Goal: Complete application form

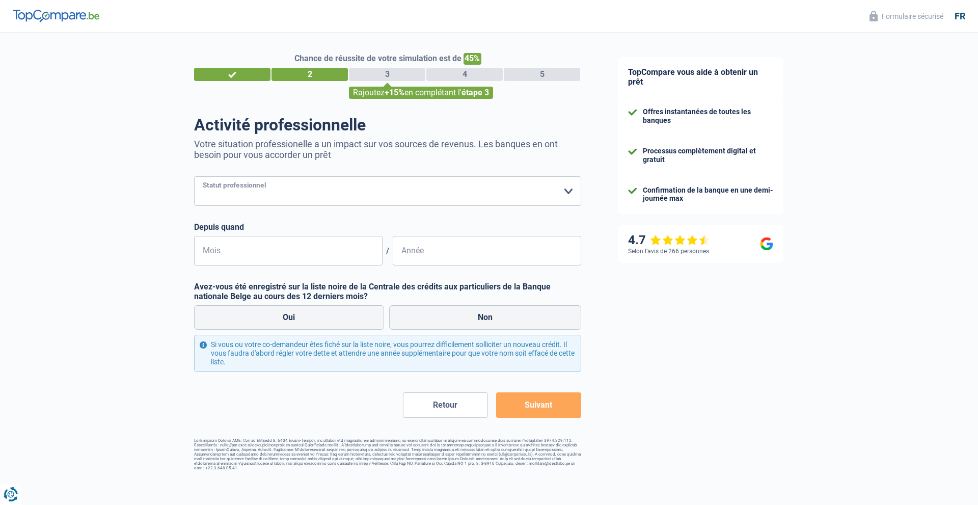
click at [564, 193] on select "Ouvrier Employé privé Employé public Invalide Indépendant Pensionné Chômeur Mut…" at bounding box center [387, 191] width 387 height 30
select select "cpasMargin"
click at [194, 177] on select "Ouvrier Employé privé Employé public Invalide Indépendant Pensionné Chômeur Mut…" at bounding box center [387, 191] width 387 height 30
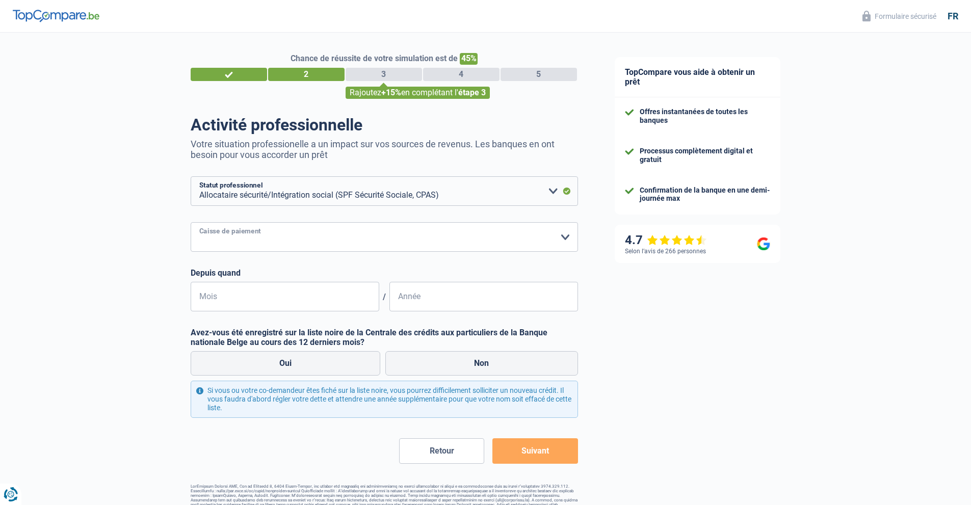
click at [560, 238] on select "SPF Sécurité Sociale Autre [PERSON_NAME] sélectionner une option" at bounding box center [384, 237] width 387 height 30
click at [191, 223] on select "SPF Sécurité Sociale Autre [PERSON_NAME] sélectionner une option" at bounding box center [384, 237] width 387 height 30
click at [552, 241] on select "SPF Sécurité Sociale Autre [PERSON_NAME] sélectionner une option" at bounding box center [384, 237] width 387 height 30
select select "other"
click at [191, 252] on select "SPF Sécurité Sociale Autre [PERSON_NAME] sélectionner une option" at bounding box center [384, 237] width 387 height 30
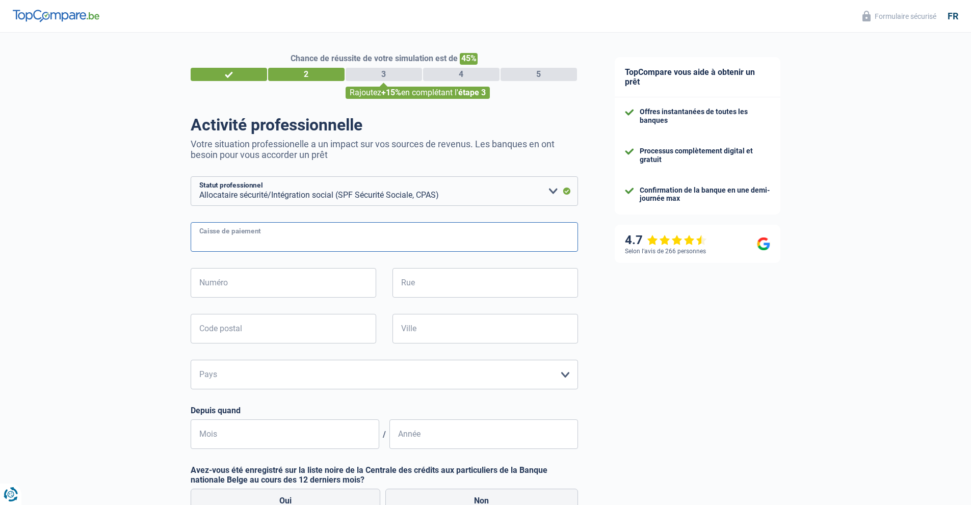
click at [554, 241] on input "Caisse de paiement" at bounding box center [384, 237] width 387 height 30
click at [473, 242] on input "Caisse de paiement" at bounding box center [384, 237] width 387 height 30
click at [563, 242] on input "Caisse de paiement" at bounding box center [384, 237] width 387 height 30
click at [223, 279] on input "Numéro" at bounding box center [283, 283] width 185 height 30
type input "88"
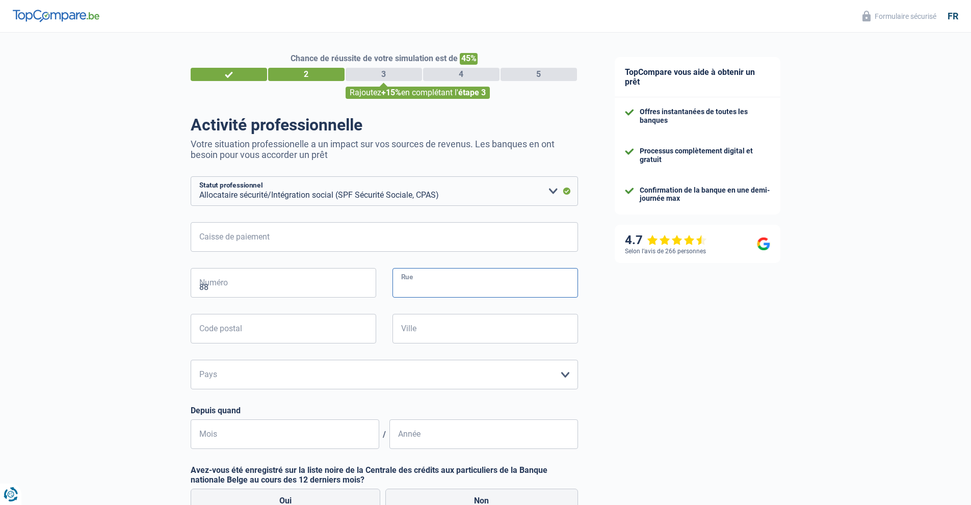
type input "[STREET_ADDRESS]"
type input "7380"
type input "Quiévrain"
click at [460, 288] on input "[STREET_ADDRESS]" at bounding box center [484, 283] width 185 height 30
type input "[GEOGRAPHIC_DATA]"
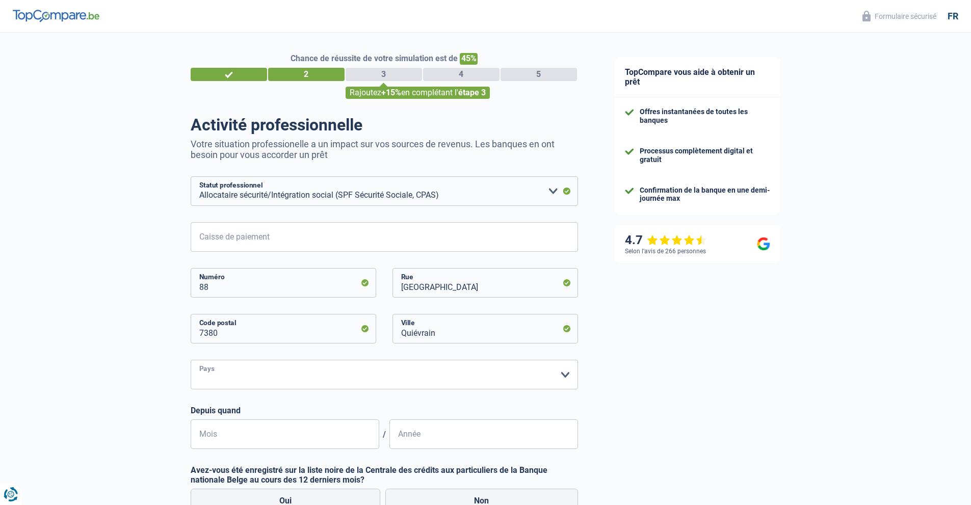
click at [275, 376] on select "Belgique Luxembourg Veuillez sélectionner une option" at bounding box center [384, 375] width 387 height 30
select select "BE"
click at [191, 361] on select "Belgique Luxembourg Veuillez sélectionner une option" at bounding box center [384, 375] width 387 height 30
click at [459, 285] on input "[GEOGRAPHIC_DATA]" at bounding box center [484, 283] width 185 height 30
type input "r"
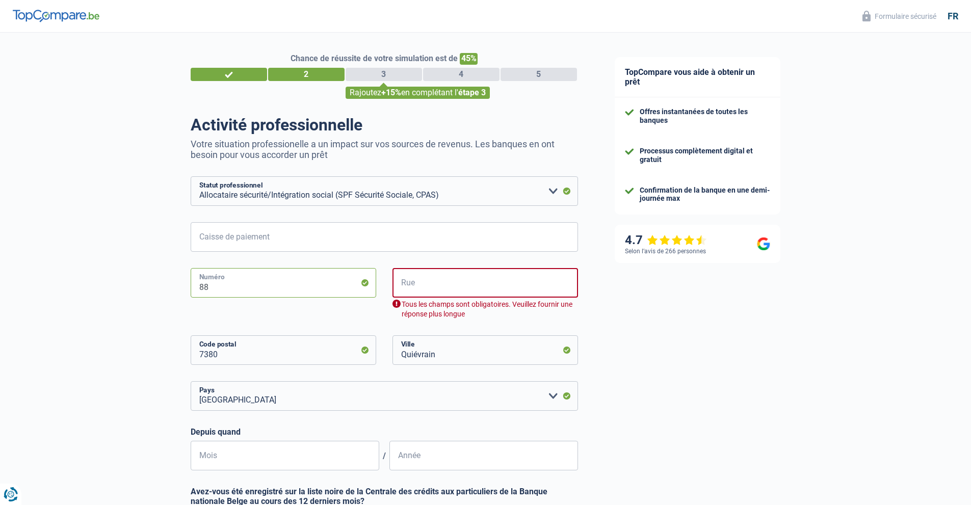
click at [230, 289] on input "88" at bounding box center [283, 283] width 185 height 30
type input "8"
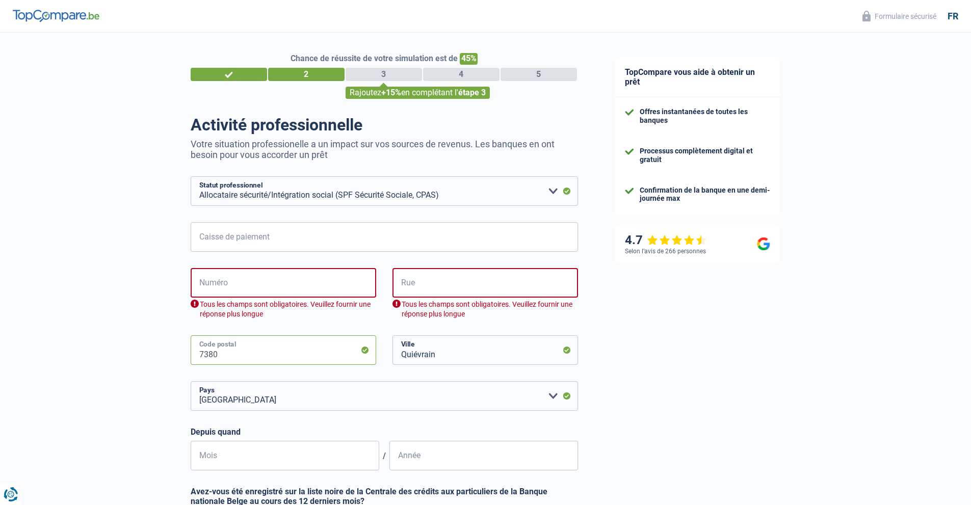
click at [233, 358] on input "7380" at bounding box center [283, 350] width 185 height 30
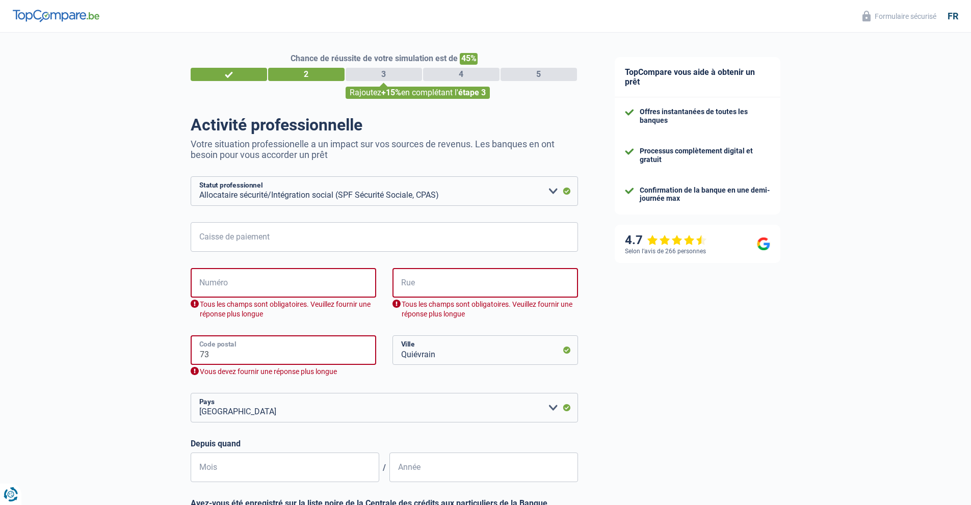
type input "7"
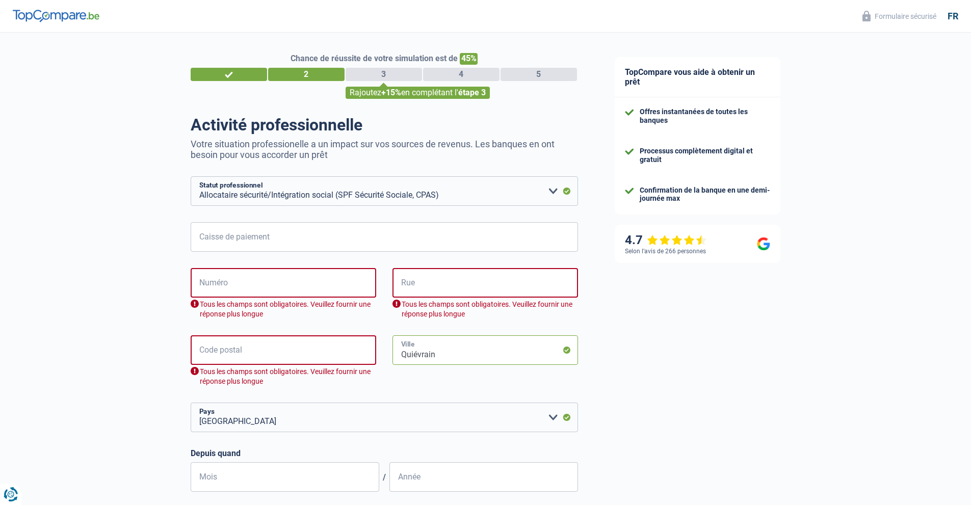
click at [440, 358] on input "Quiévrain" at bounding box center [484, 350] width 185 height 30
type input "Q"
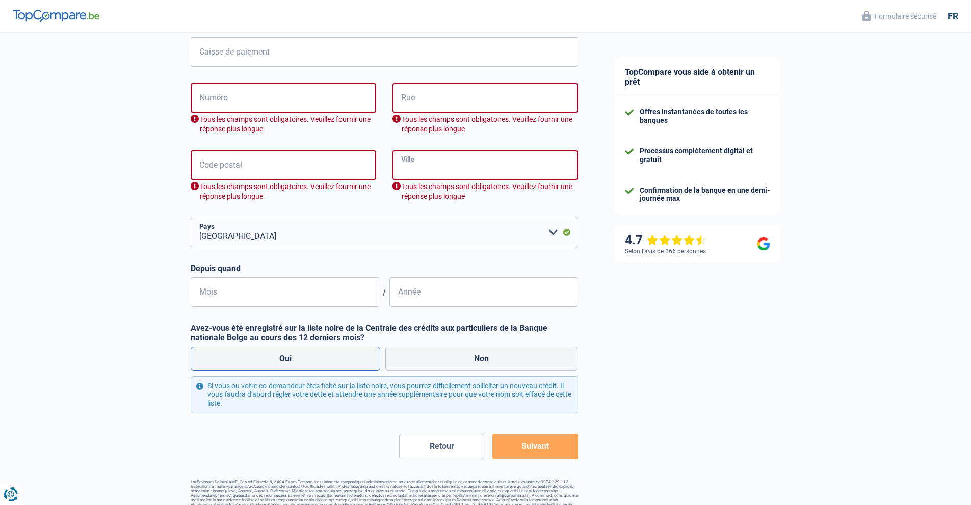
scroll to position [202, 0]
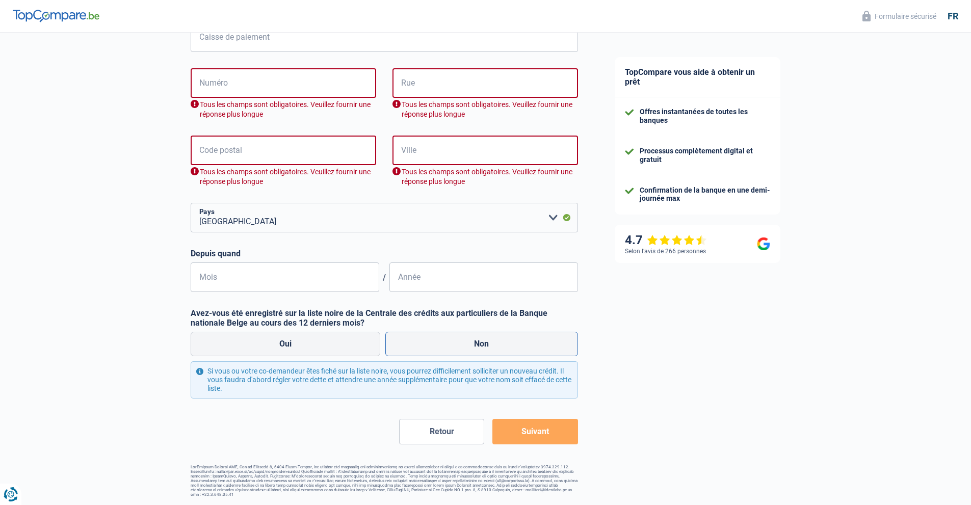
click at [476, 345] on label "Non" at bounding box center [481, 344] width 193 height 24
click at [476, 345] on input "Non" at bounding box center [481, 344] width 193 height 24
radio input "true"
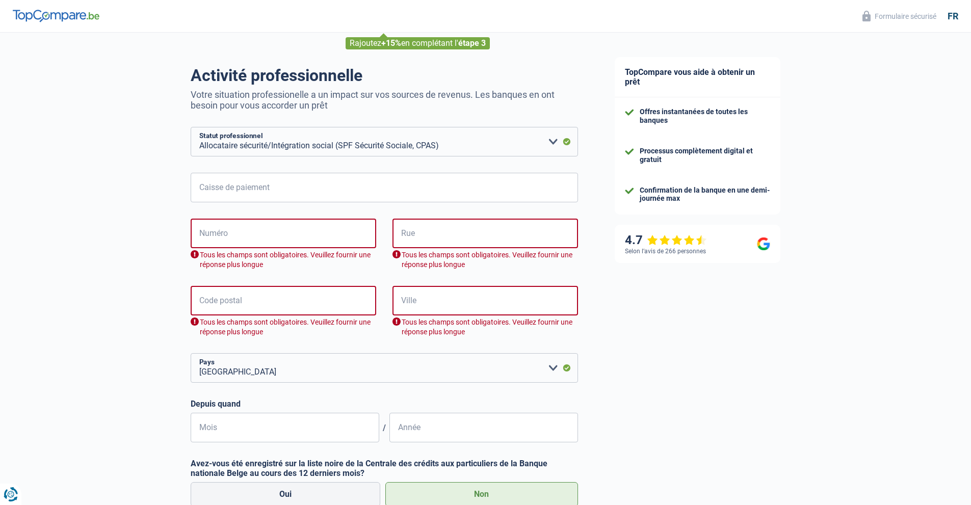
scroll to position [0, 0]
